Goal: Information Seeking & Learning: Learn about a topic

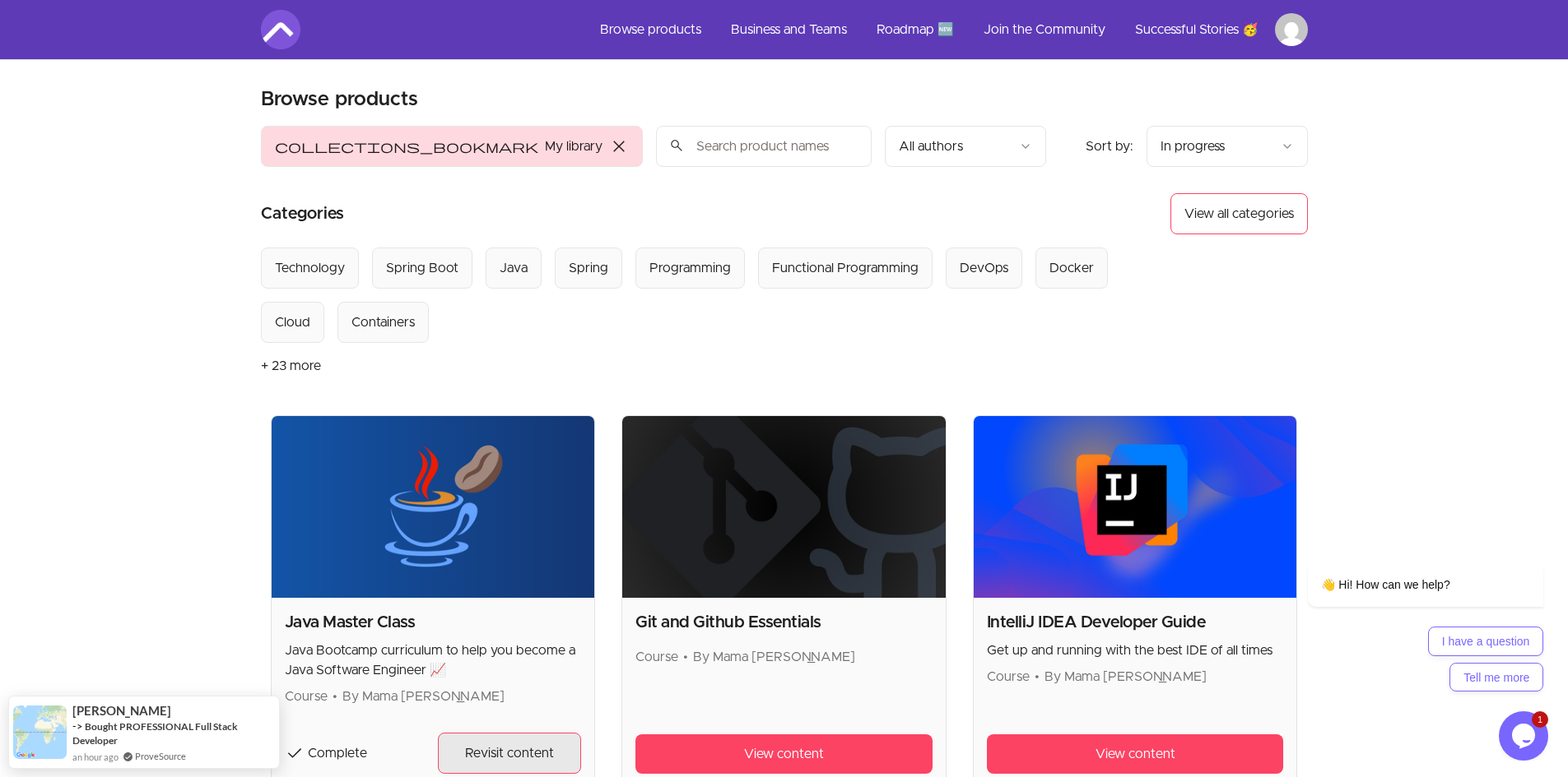
click at [509, 760] on span "Revisit content" at bounding box center [510, 753] width 89 height 20
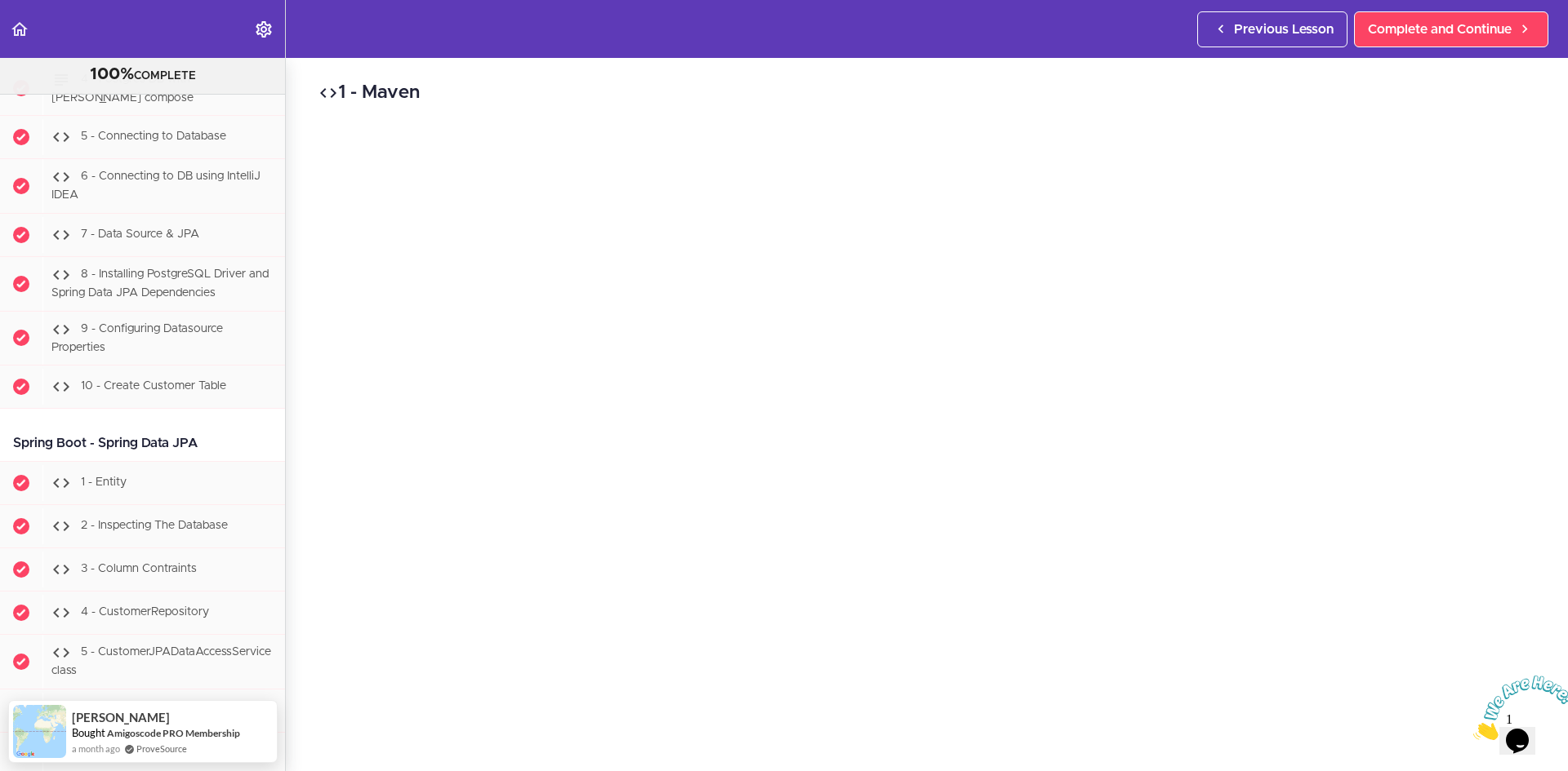
scroll to position [17954, 0]
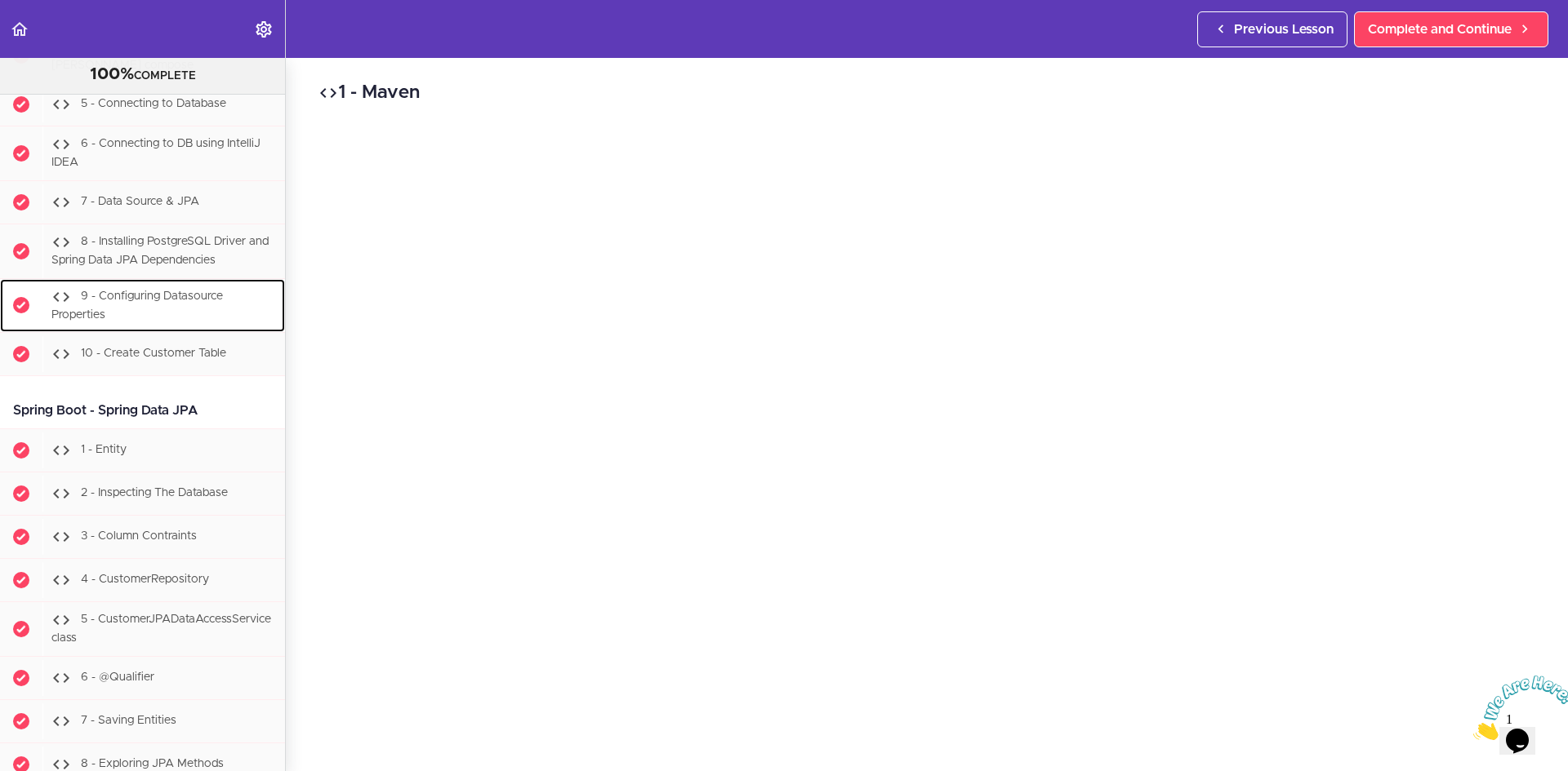
click at [170, 321] on span "9 - Configuring Datasource Properties" at bounding box center [137, 305] width 172 height 30
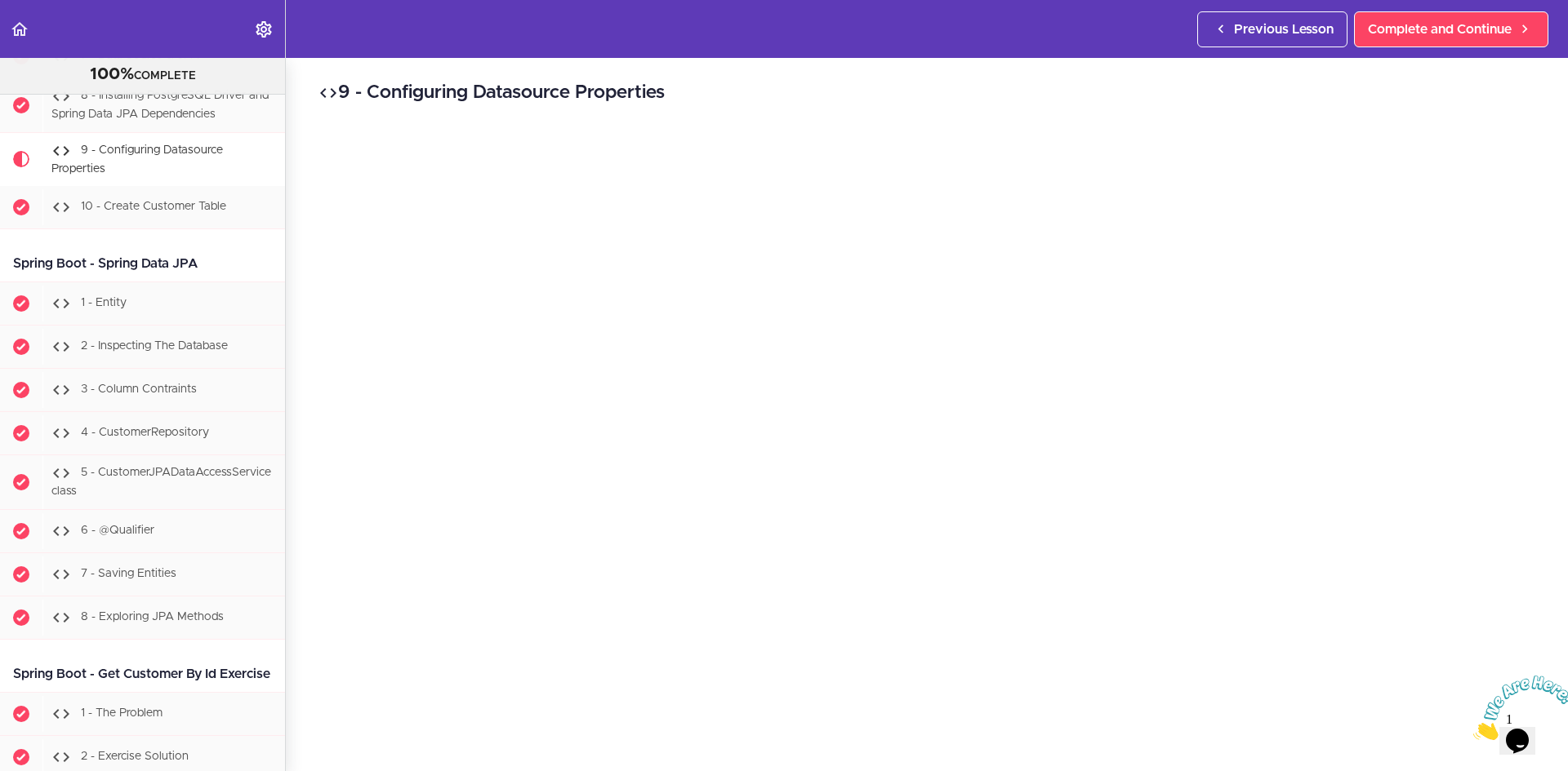
scroll to position [136, 0]
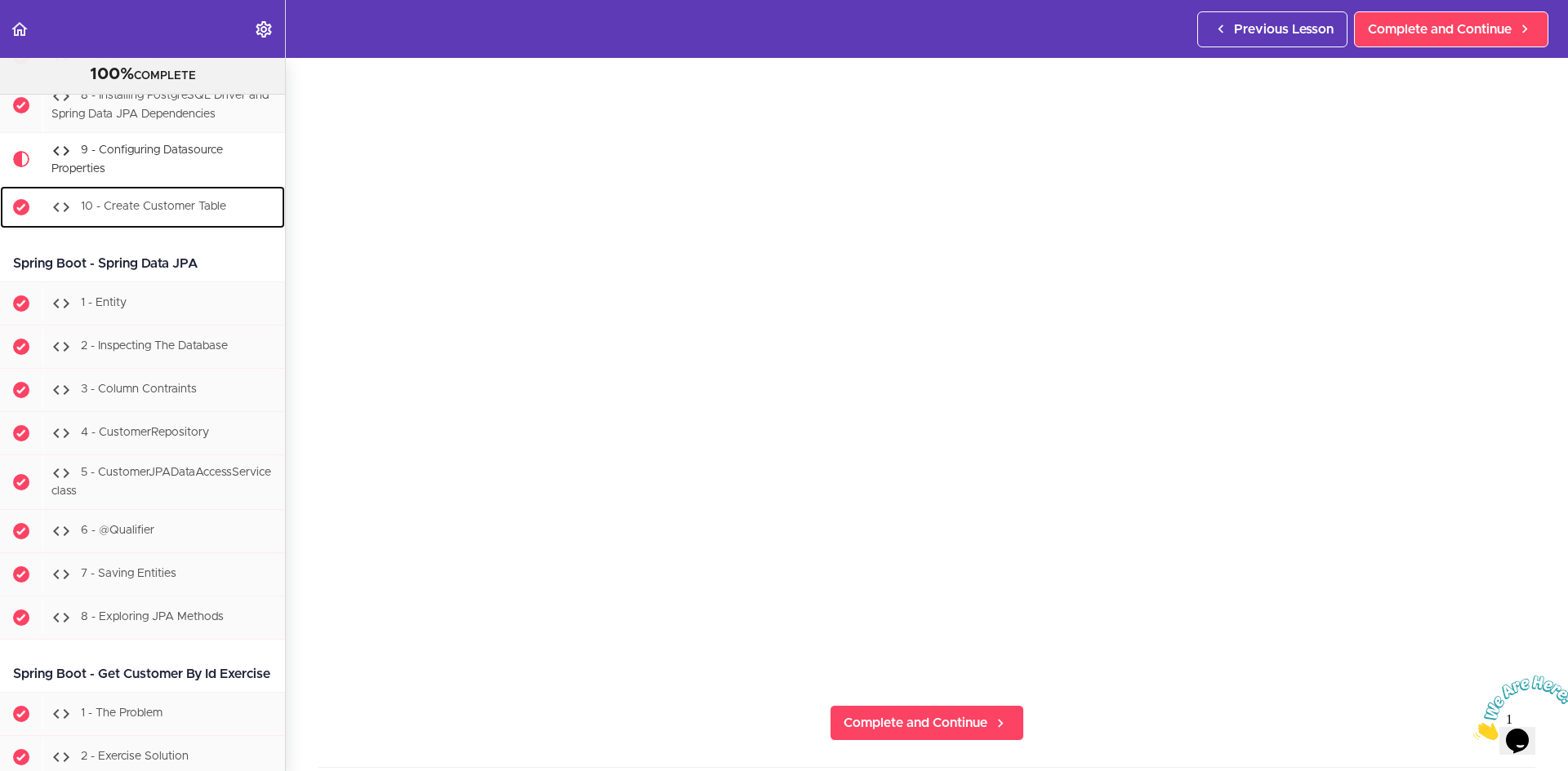
click at [148, 213] on span "10 - Create Customer Table" at bounding box center [154, 206] width 146 height 11
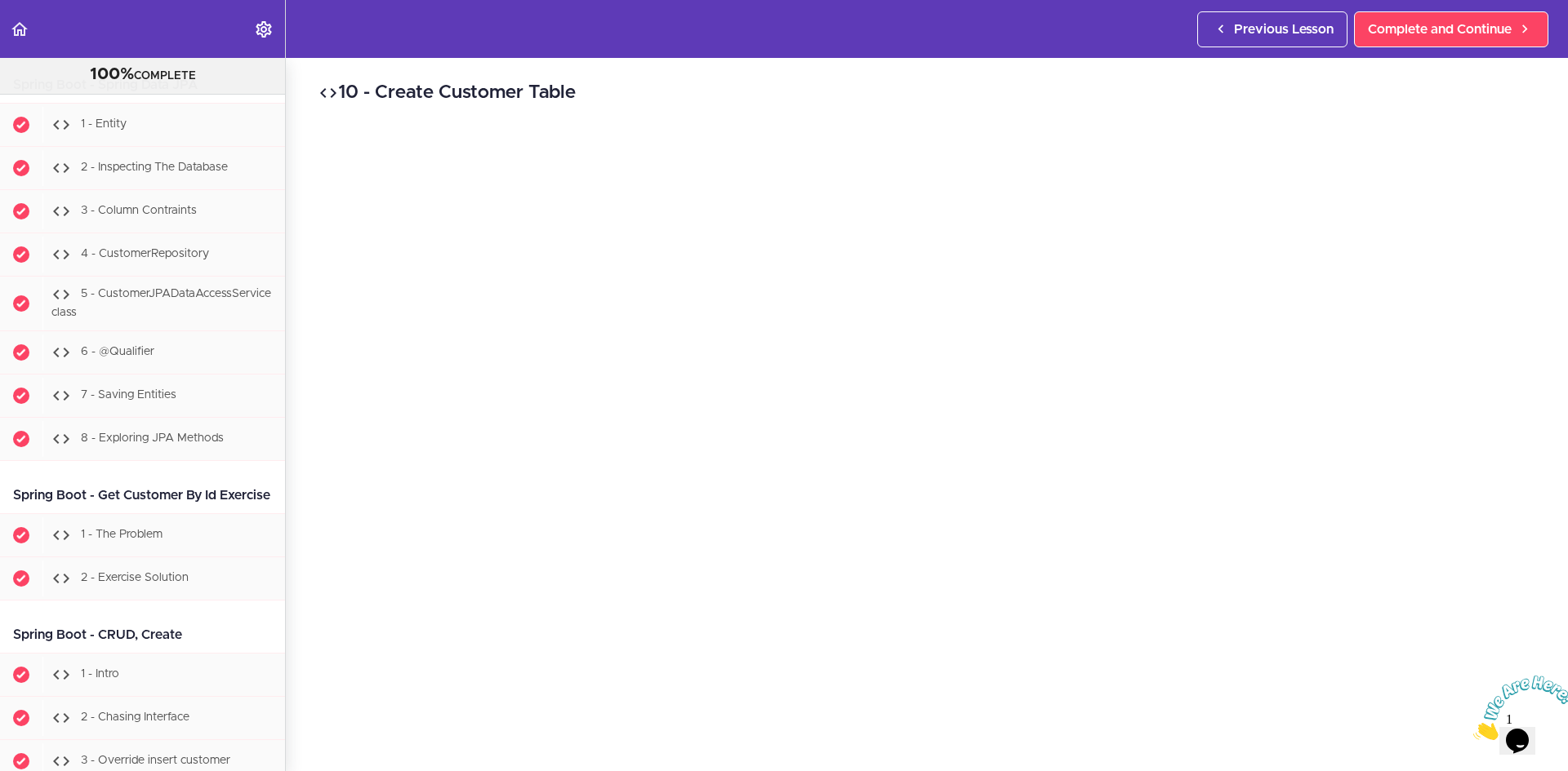
scroll to position [18292, 0]
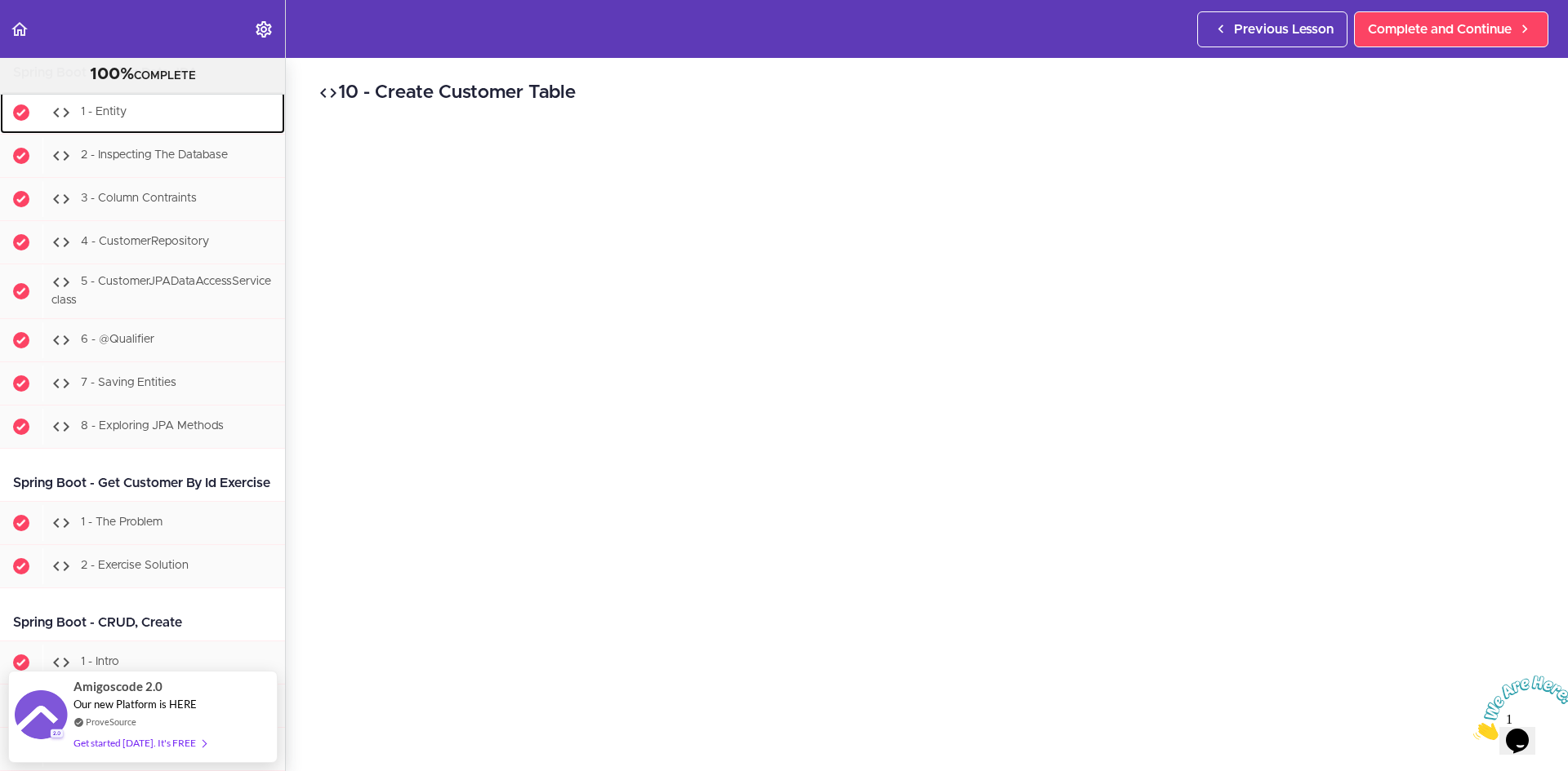
click at [123, 131] on div "1 - Entity" at bounding box center [164, 112] width 243 height 36
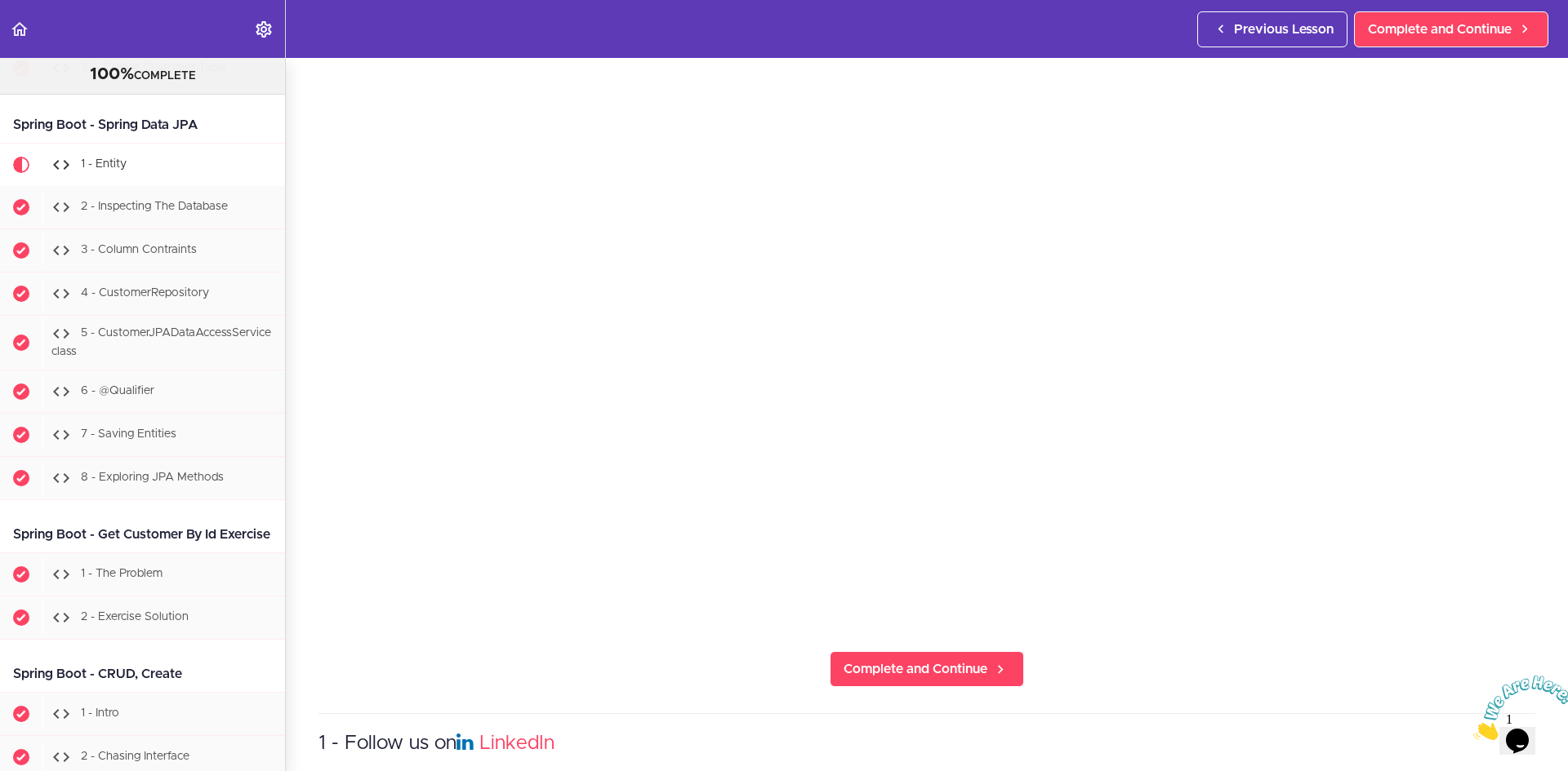
scroll to position [135, 0]
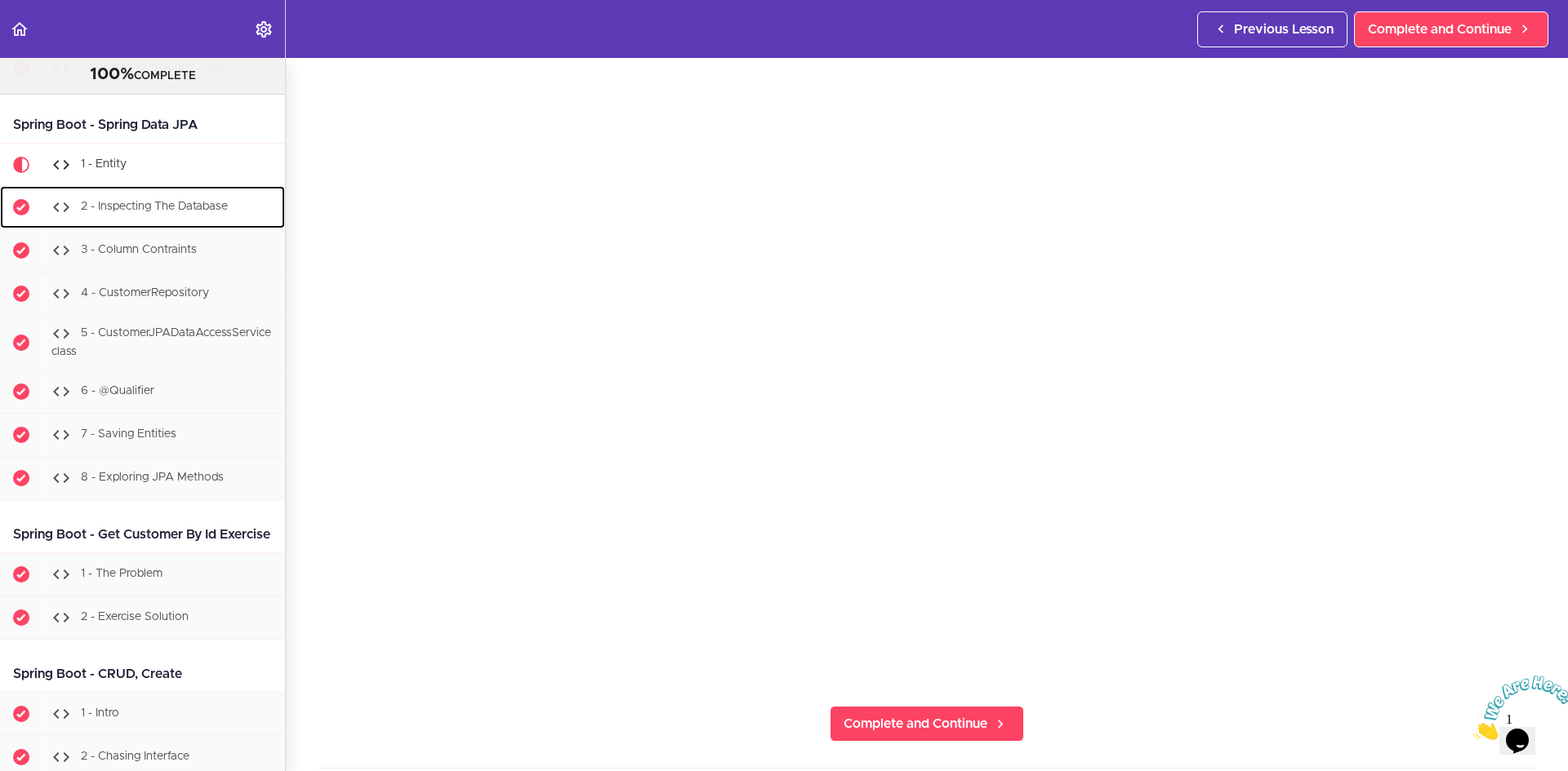
click at [183, 225] on div "2 - Inspecting The Database" at bounding box center [164, 206] width 243 height 36
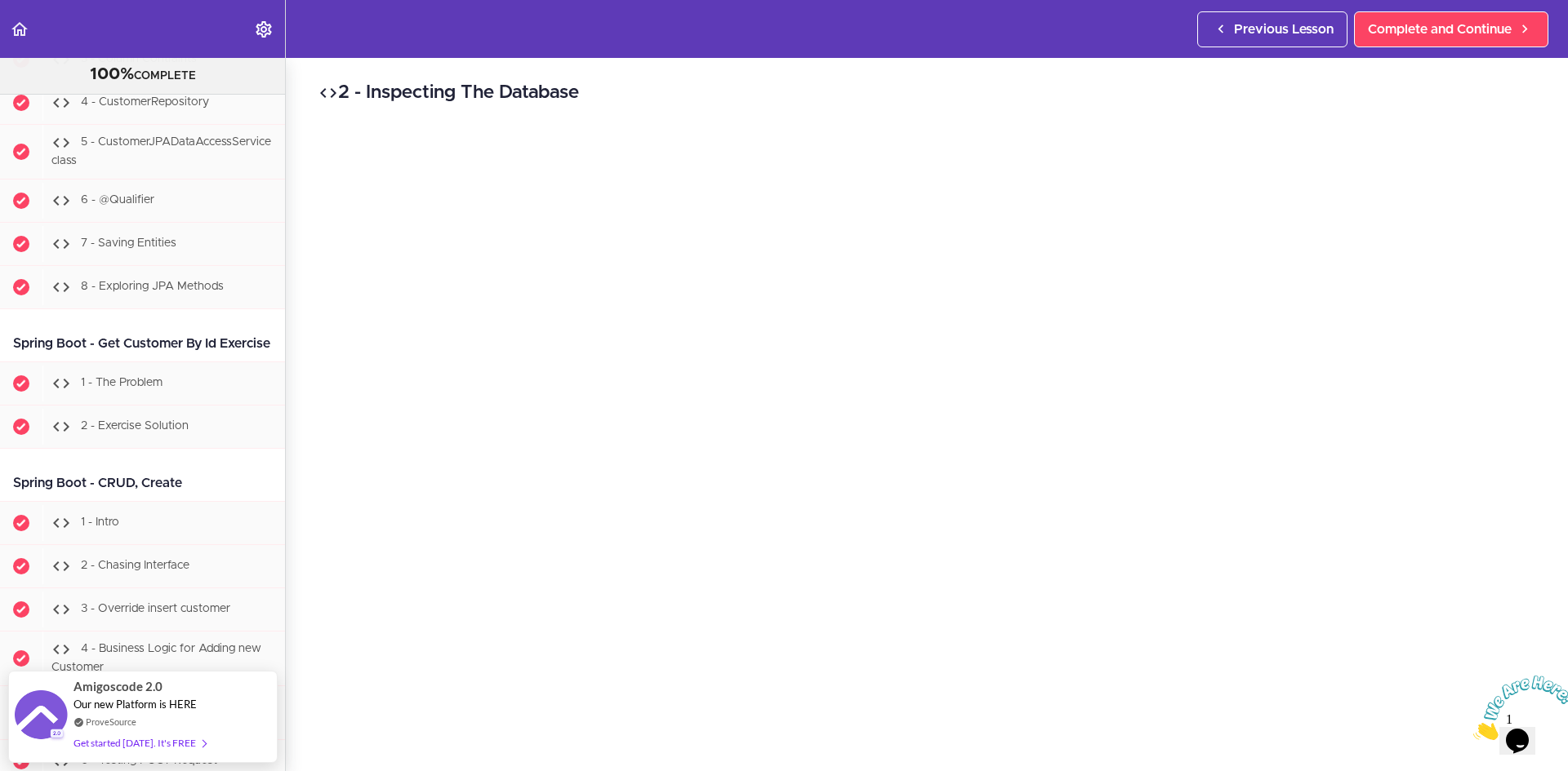
scroll to position [18296, 0]
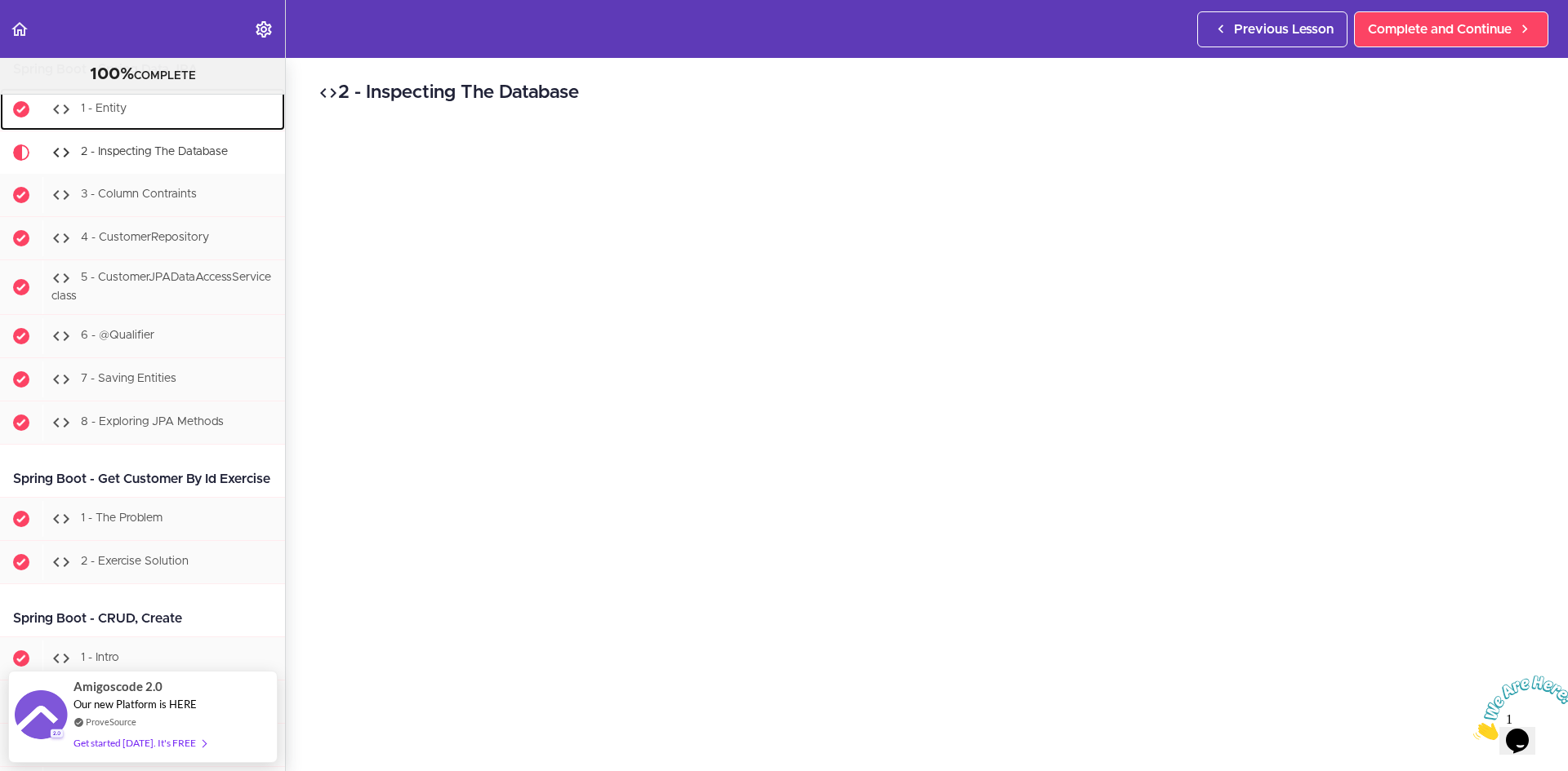
click at [180, 127] on div "1 - Entity" at bounding box center [164, 108] width 243 height 36
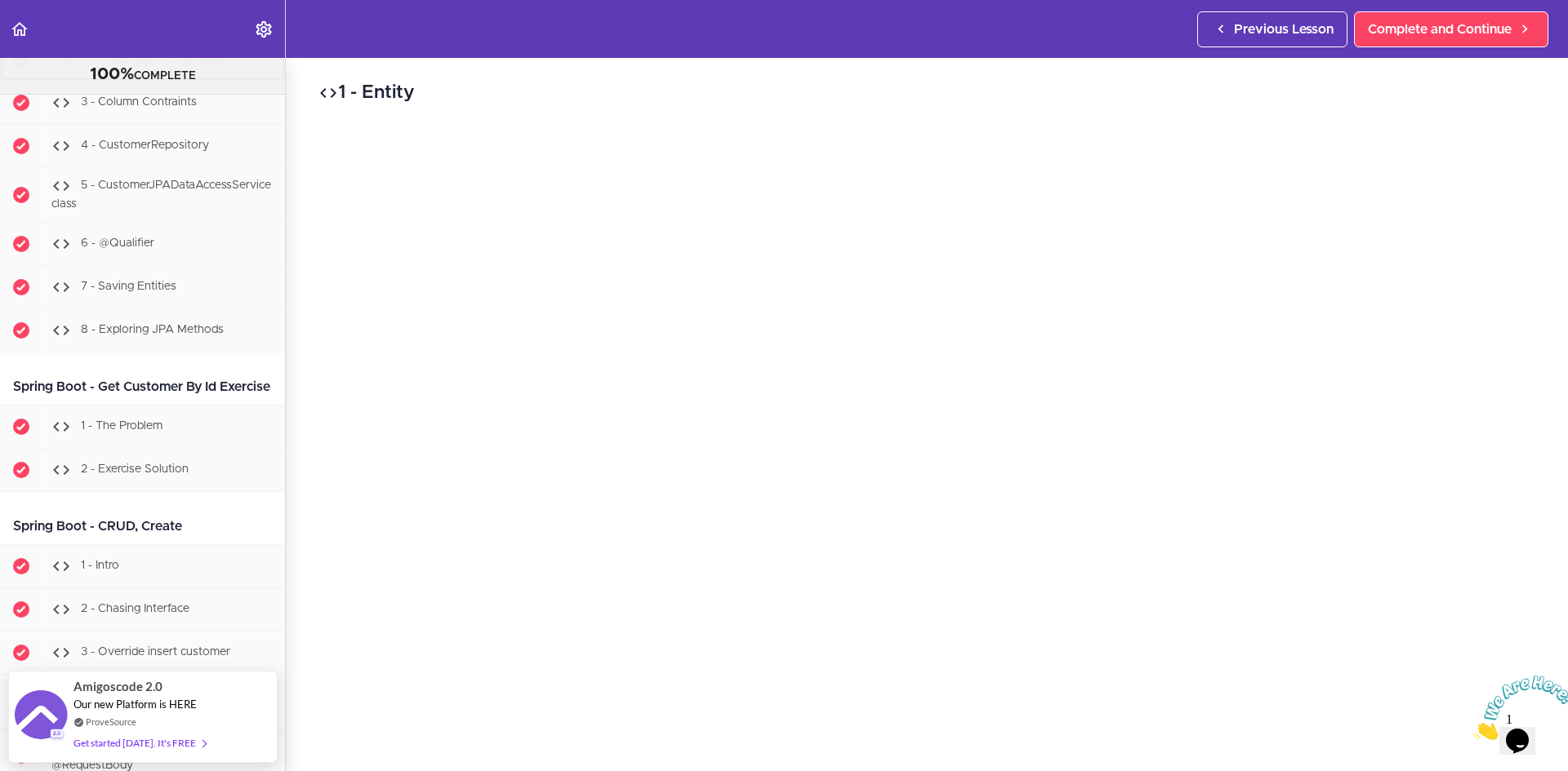
click at [210, 65] on span "2 - Inspecting The Database" at bounding box center [154, 59] width 147 height 11
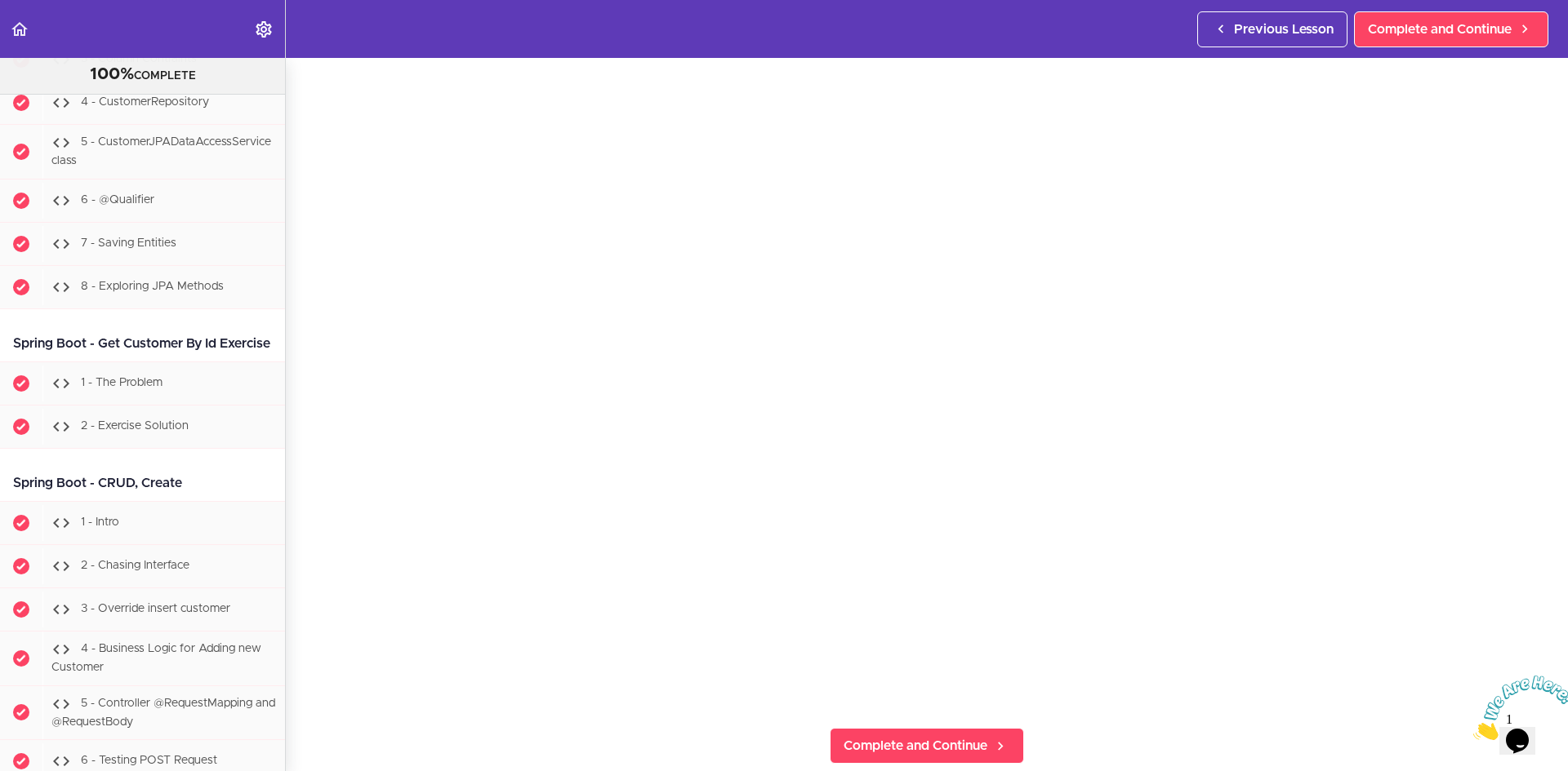
scroll to position [136, 0]
click at [183, 77] on div "3 - Column Contraints" at bounding box center [164, 59] width 243 height 36
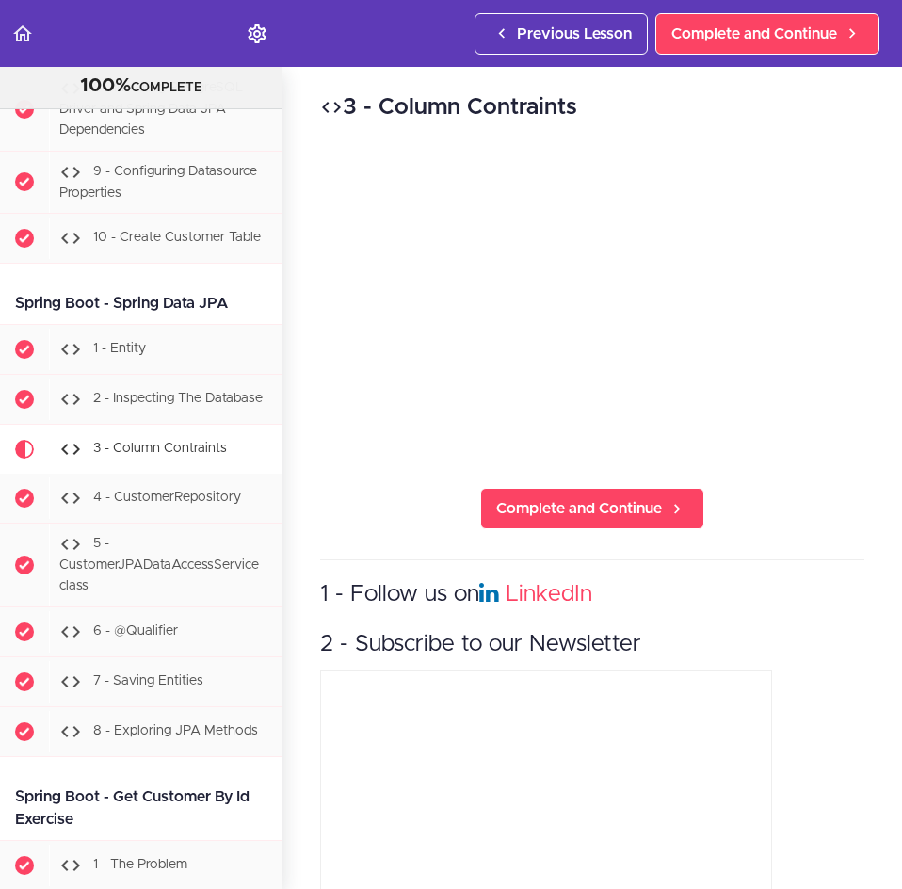
scroll to position [22086, 0]
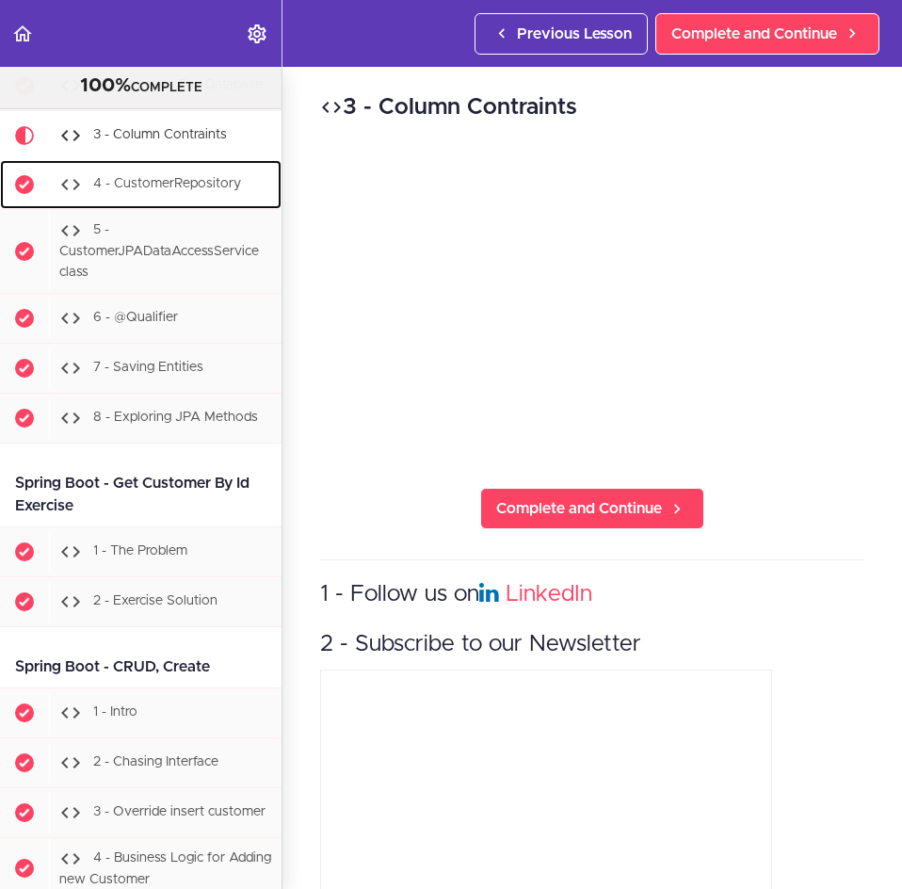
click at [212, 205] on div "4 - CustomerRepository" at bounding box center [165, 184] width 232 height 41
click at [157, 191] on span "4 - CustomerRepository" at bounding box center [167, 184] width 148 height 13
click at [168, 191] on span "4 - CustomerRepository" at bounding box center [167, 184] width 148 height 13
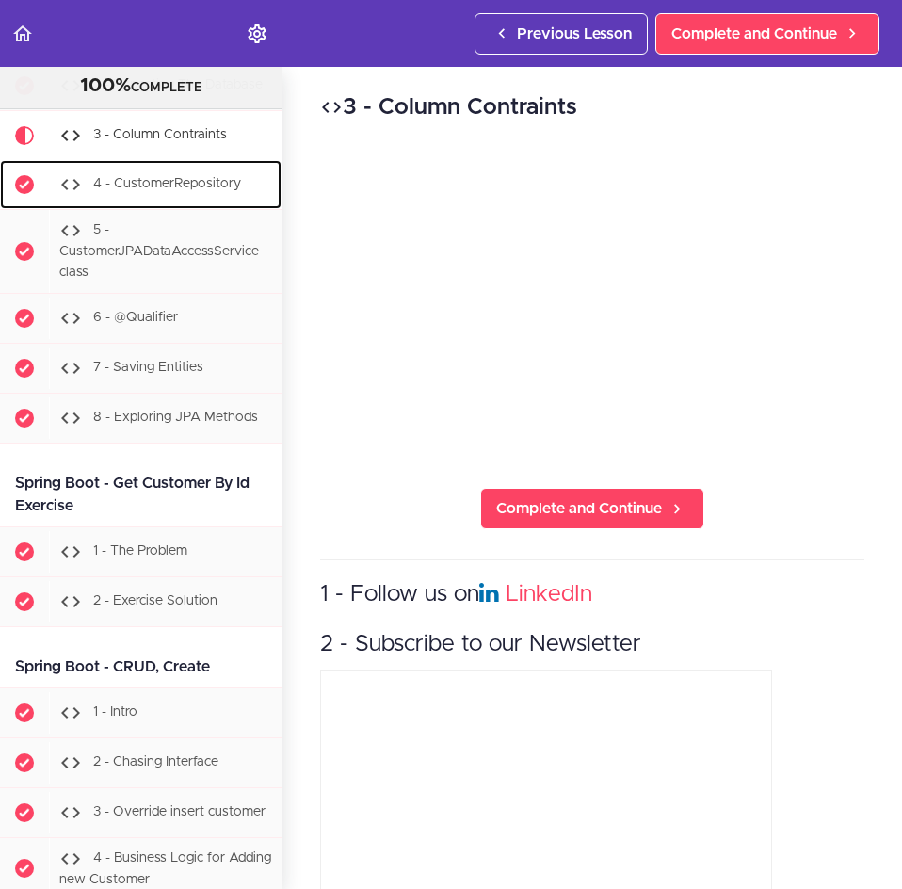
click at [207, 191] on span "4 - CustomerRepository" at bounding box center [167, 184] width 148 height 13
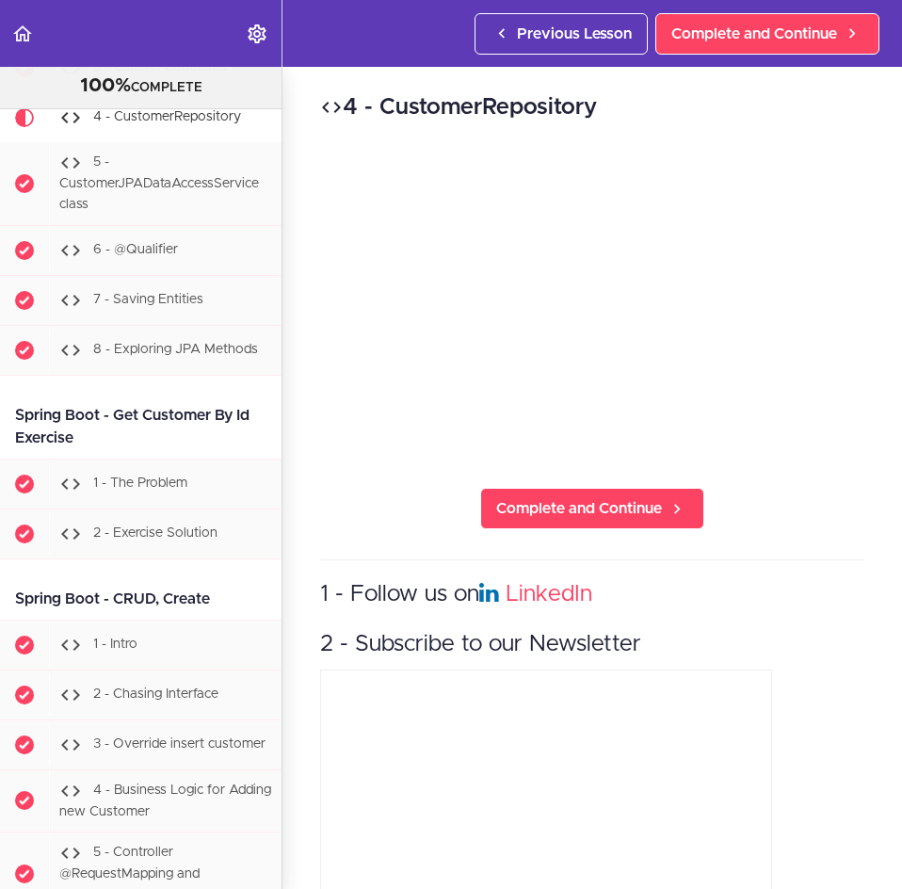
scroll to position [22160, 0]
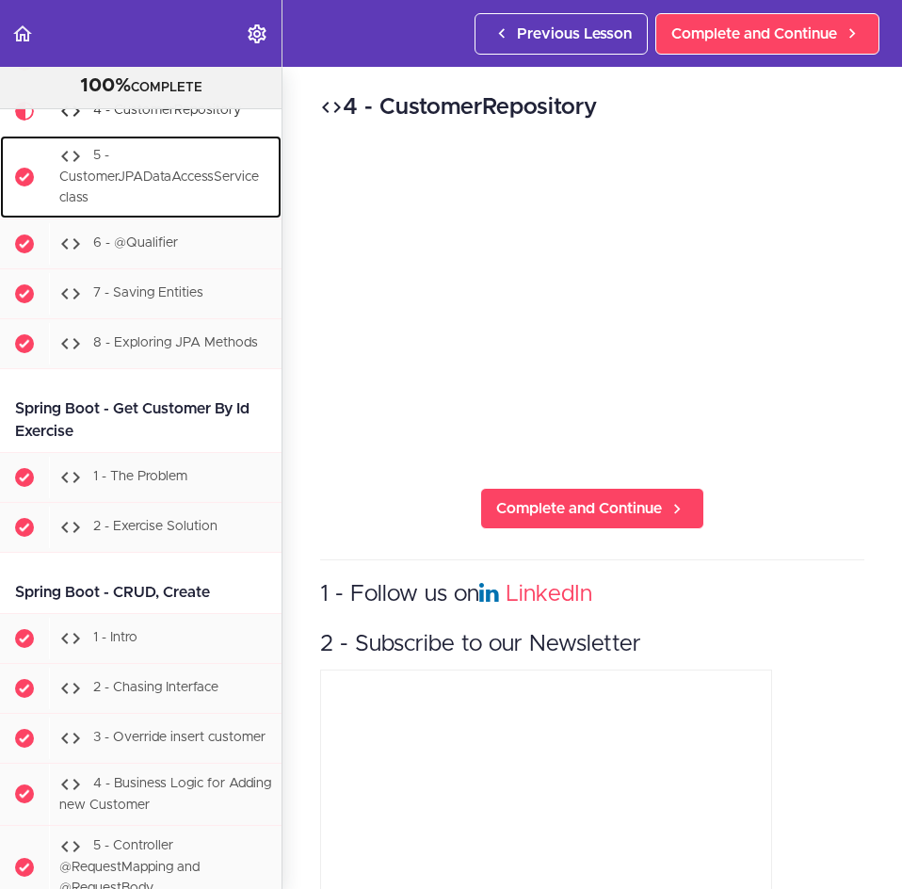
click at [184, 204] on span "5 - CustomerJPADataAccessService class" at bounding box center [159, 177] width 200 height 55
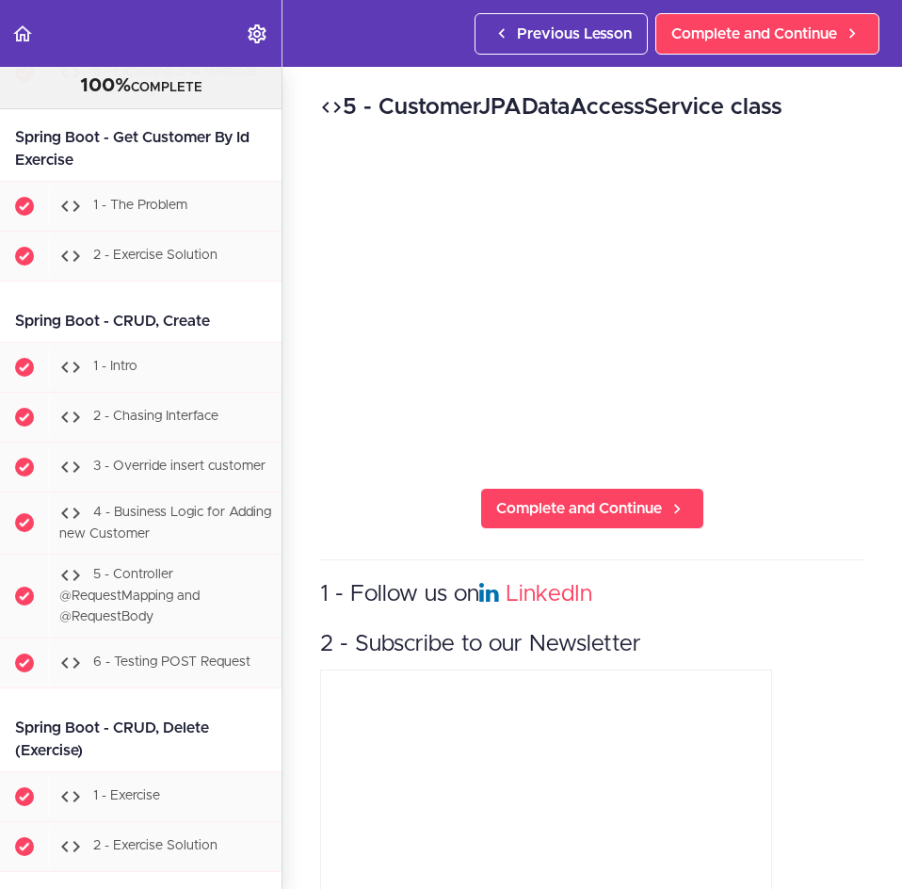
scroll to position [22453, 0]
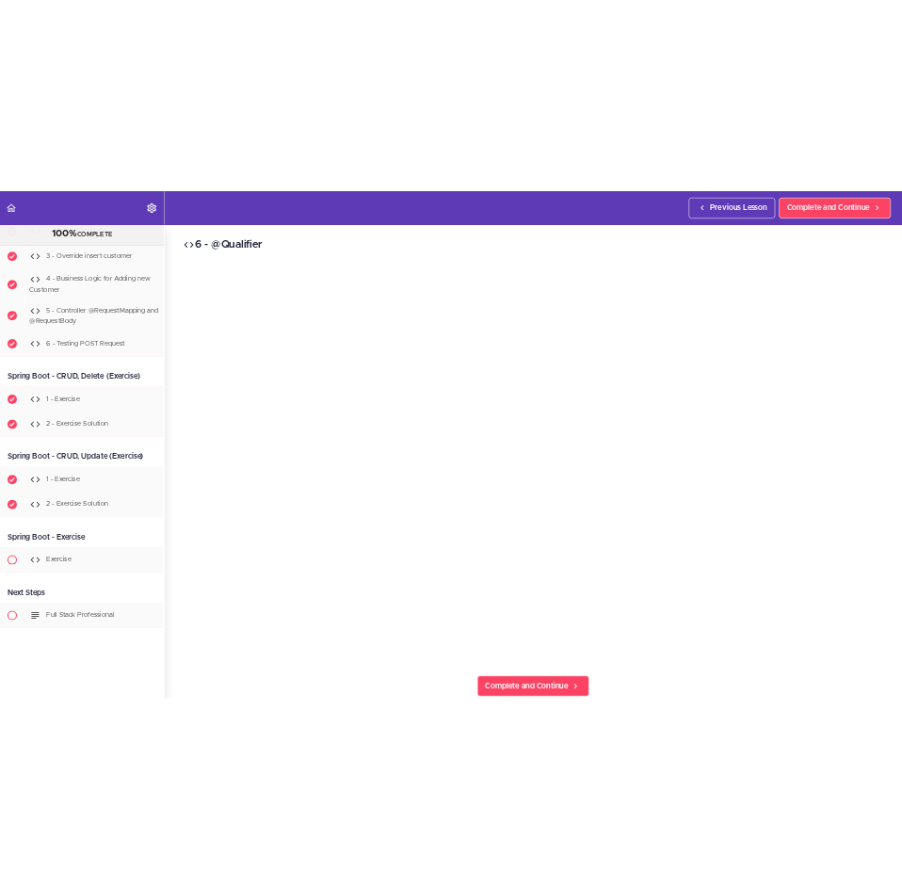
scroll to position [22003, 0]
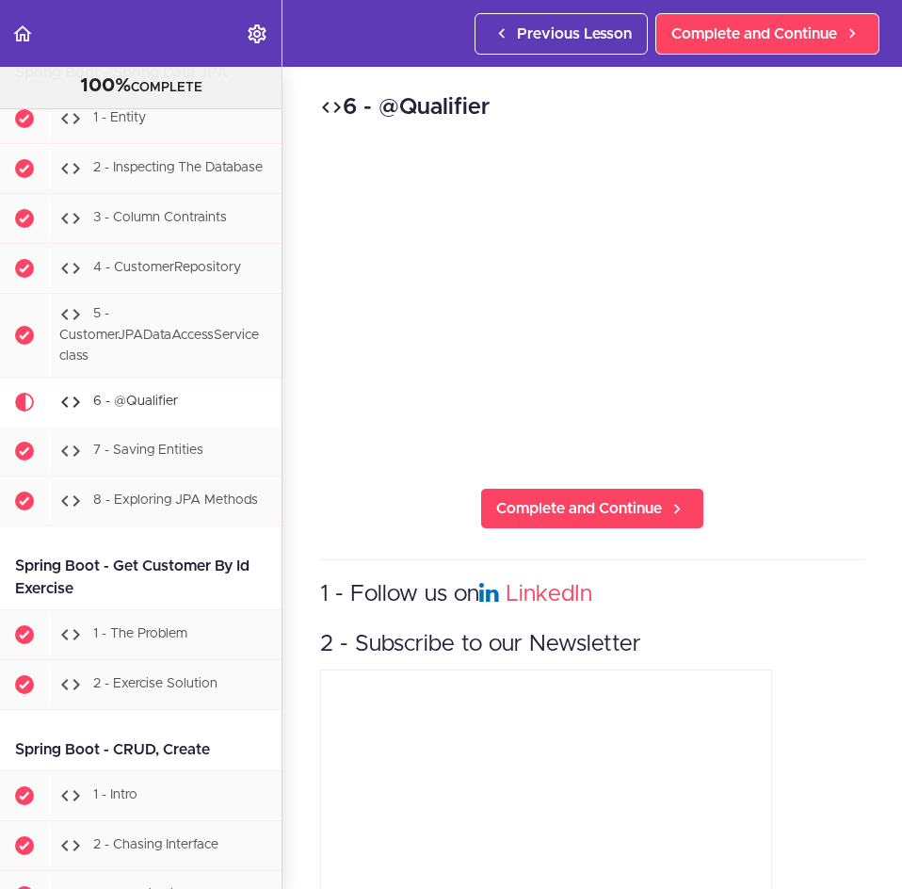
click at [402, 483] on div "6 - @Qualifier Complete and Continue 1 - Follow us on LinkedIn 2 - Subscribe to…" at bounding box center [591, 478] width 619 height 822
click at [173, 472] on div "7 - Saving Entities" at bounding box center [165, 450] width 232 height 41
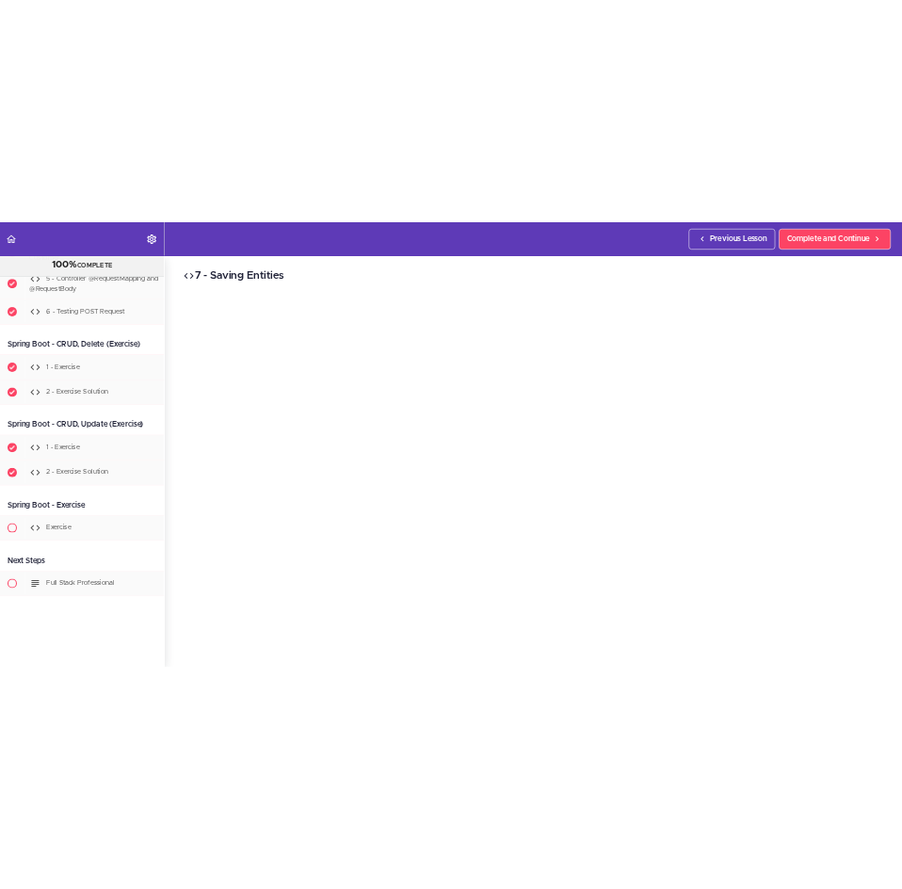
scroll to position [22130, 0]
